Goal: Information Seeking & Learning: Learn about a topic

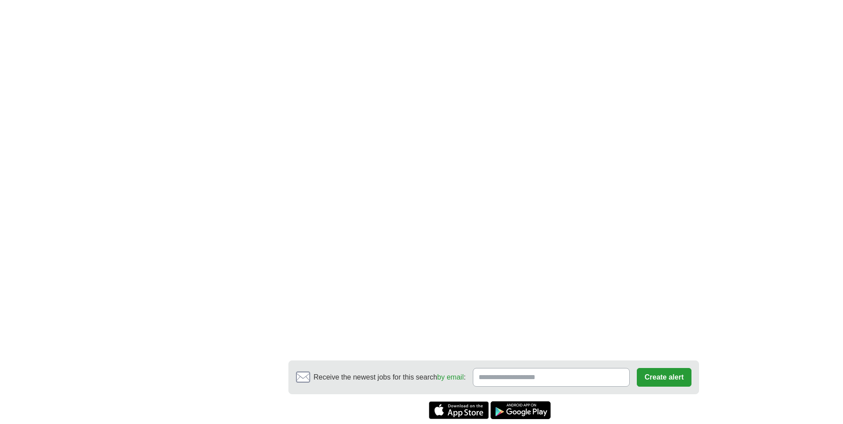
scroll to position [883, 0]
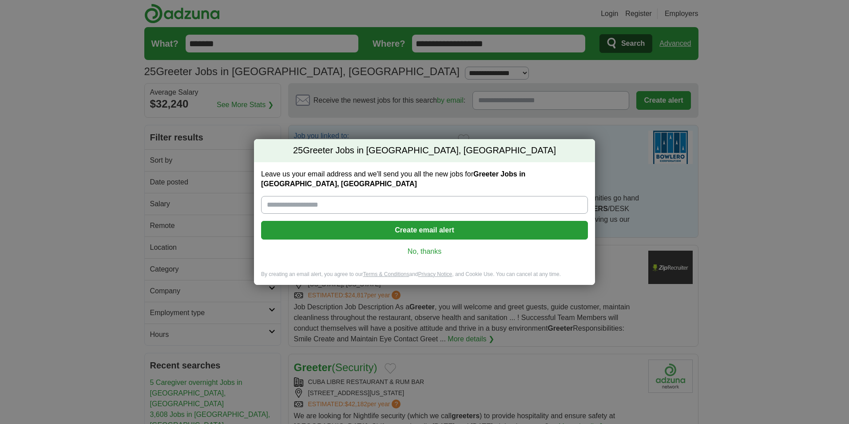
click at [663, 327] on div "25 Greeter Jobs in [GEOGRAPHIC_DATA], [GEOGRAPHIC_DATA] Leave us your email add…" at bounding box center [424, 212] width 849 height 424
